Goal: Use online tool/utility

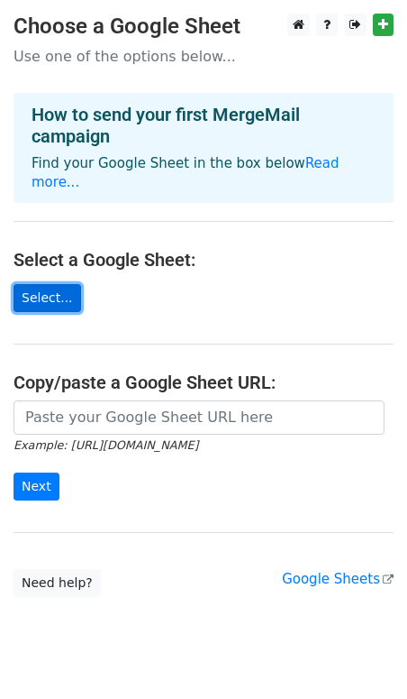
click at [38, 288] on link "Select..." at bounding box center [48, 298] width 68 height 28
click at [37, 284] on link "Select..." at bounding box center [48, 298] width 68 height 28
